Goal: Task Accomplishment & Management: Use online tool/utility

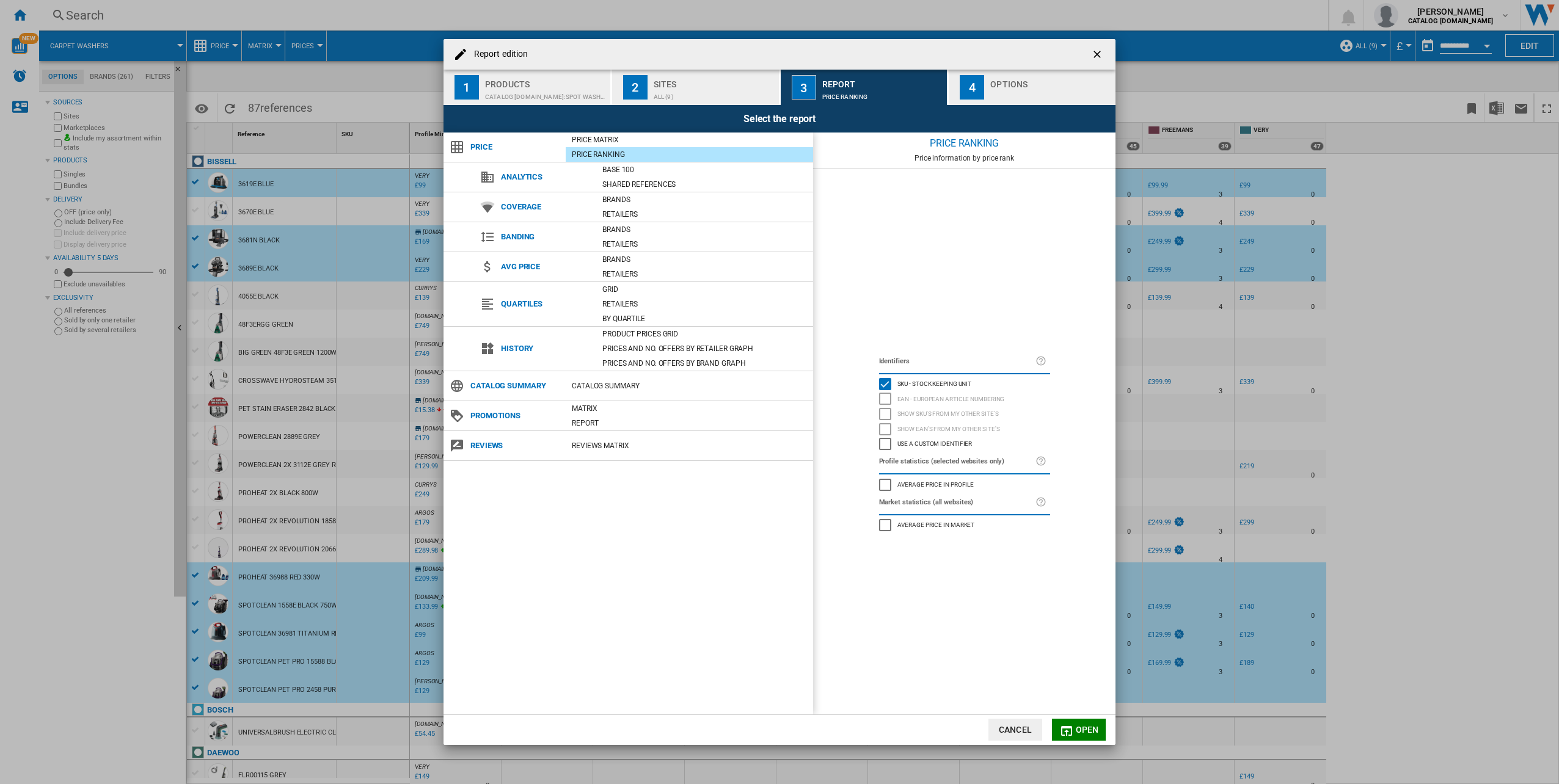
scroll to position [940, 0]
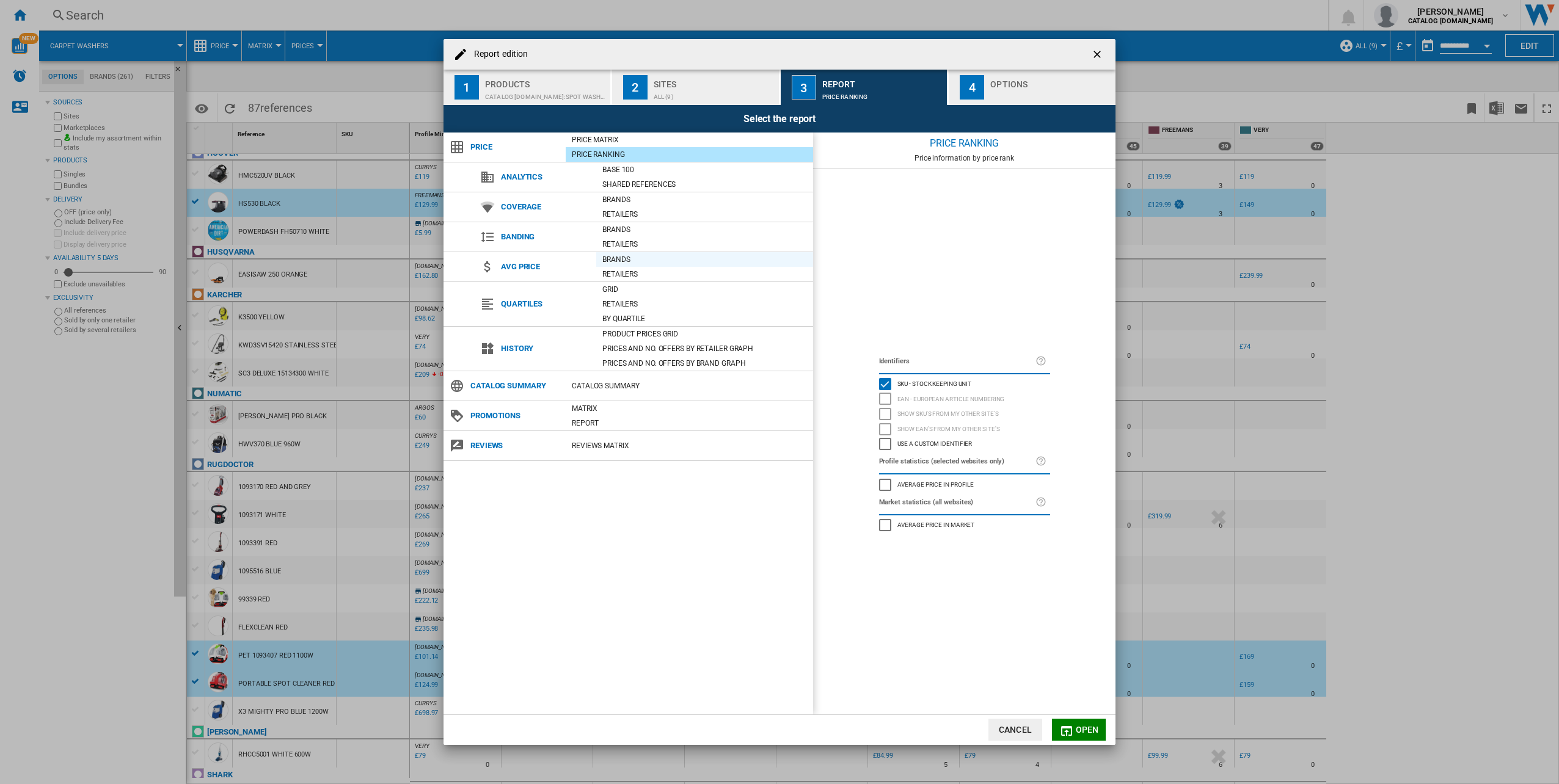
click at [617, 260] on div "Brands" at bounding box center [704, 259] width 217 height 12
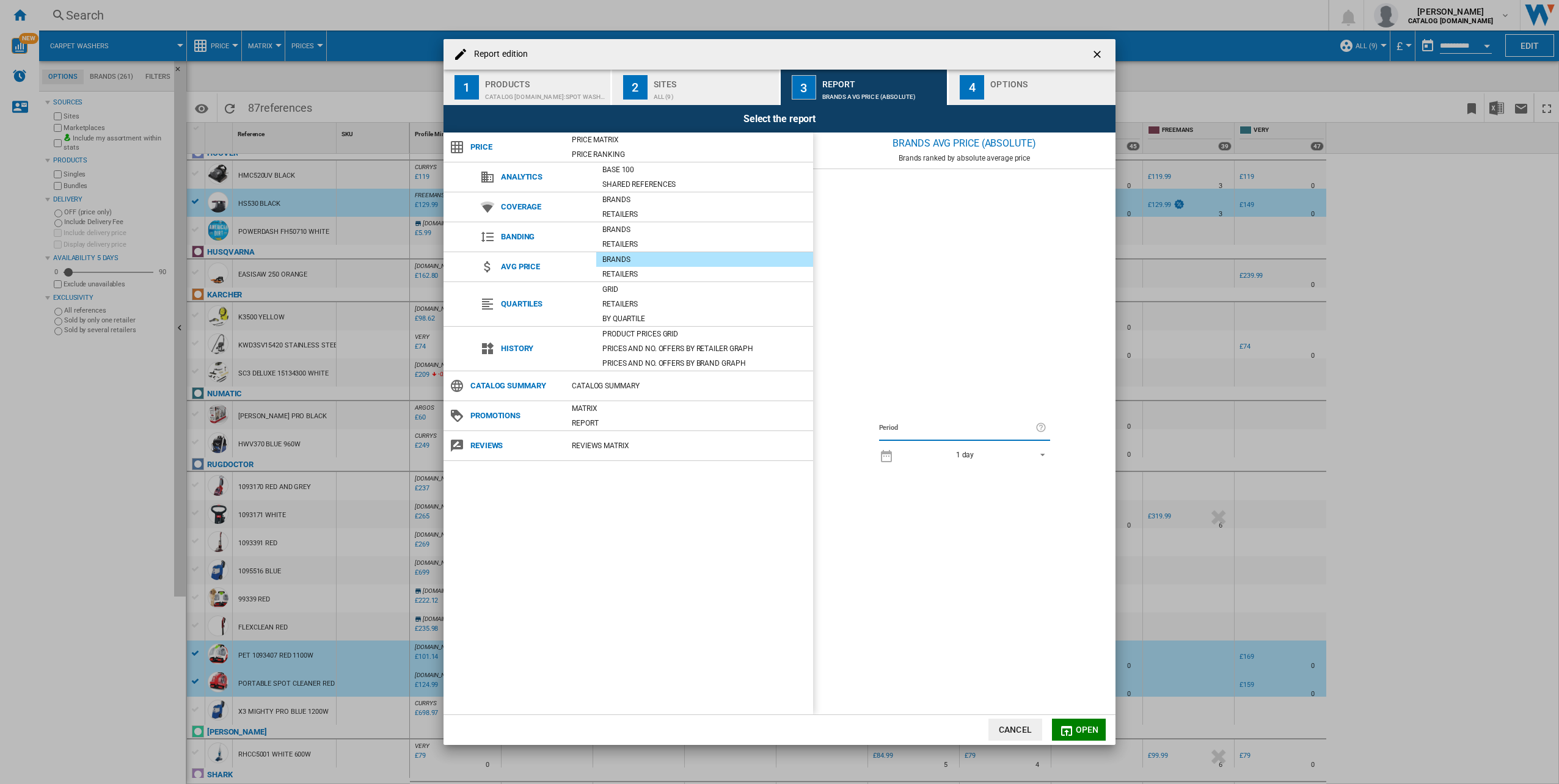
click at [968, 456] on div "1 day" at bounding box center [965, 455] width 19 height 8
click at [963, 613] on md-option "18 last months" at bounding box center [975, 616] width 170 height 19
click at [1078, 734] on span "Open" at bounding box center [1087, 730] width 23 height 9
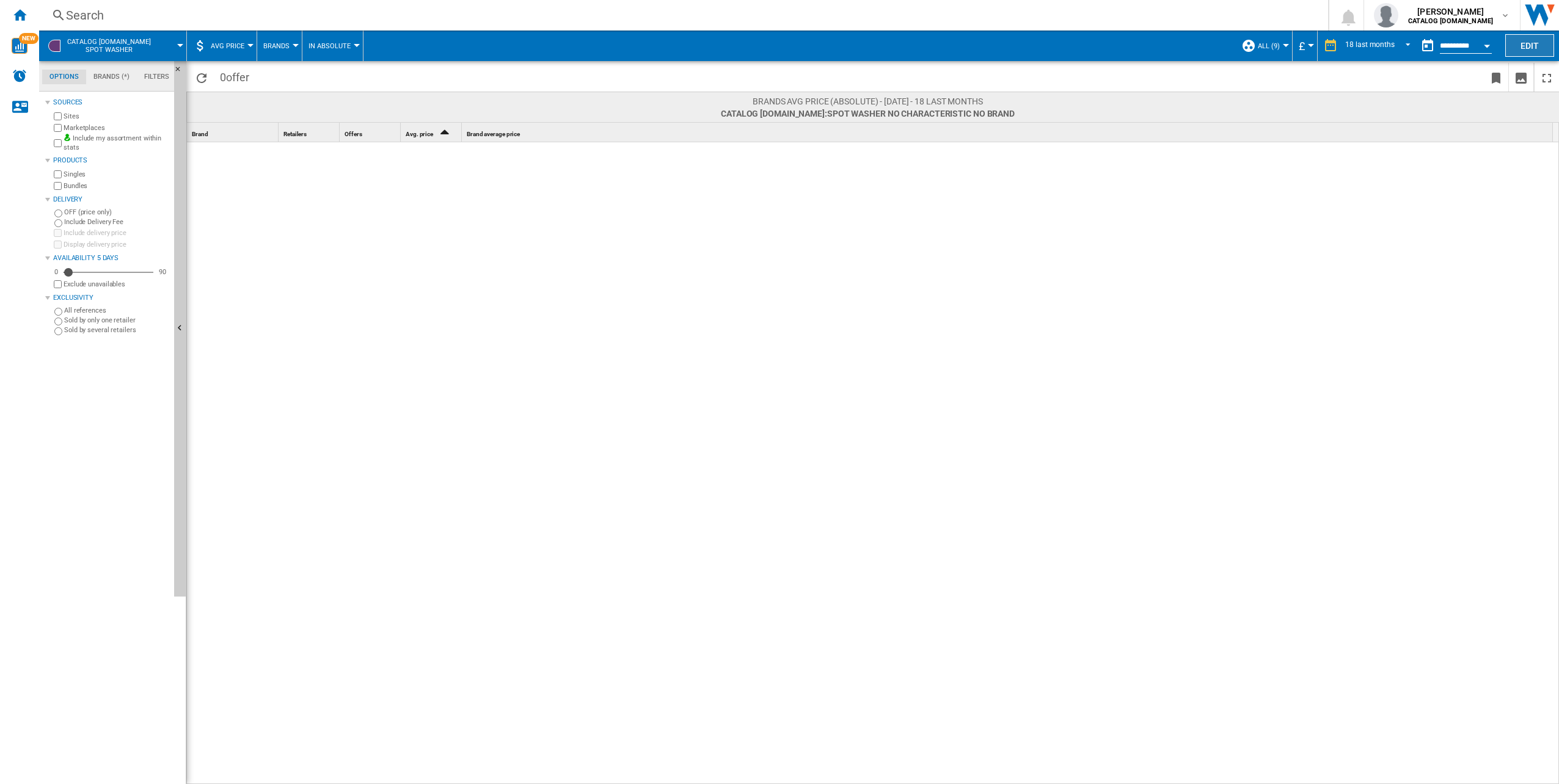
click at [1526, 50] on button "Edit" at bounding box center [1529, 46] width 48 height 22
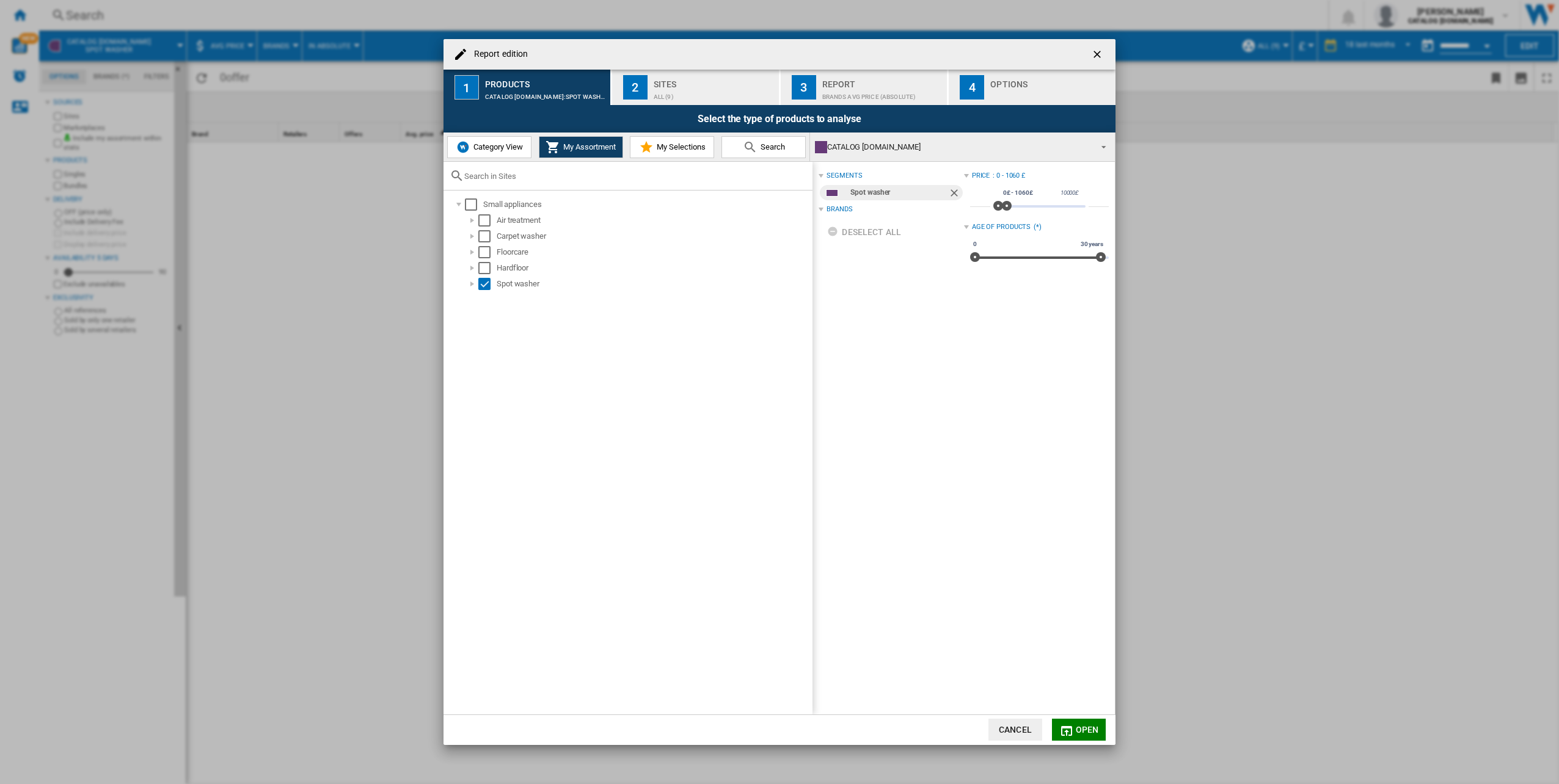
click at [502, 147] on span "Category View" at bounding box center [496, 147] width 52 height 9
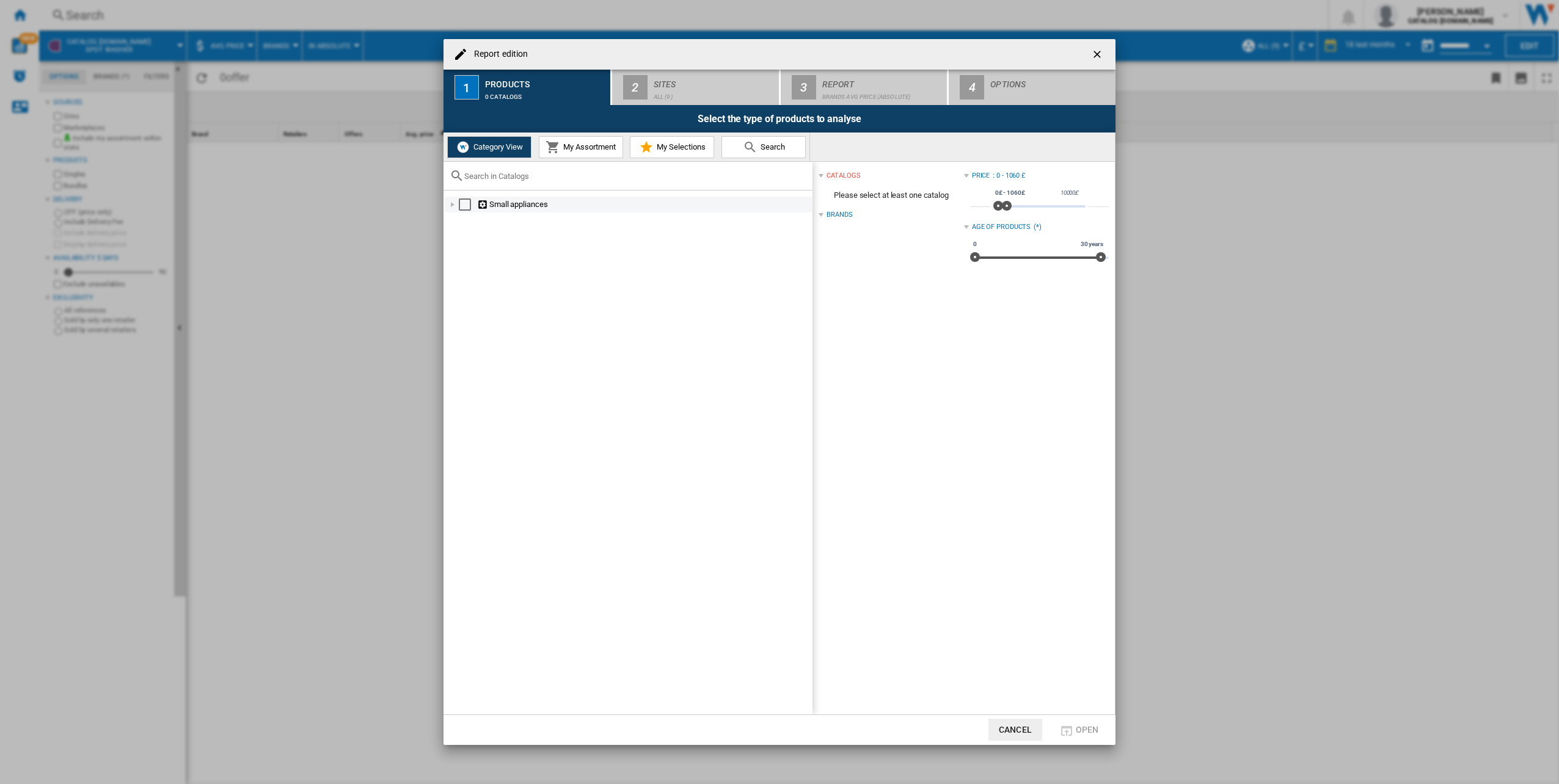
click at [455, 208] on div "Report edition ..." at bounding box center [452, 204] width 12 height 12
click at [594, 149] on span "My Assortment" at bounding box center [588, 147] width 56 height 9
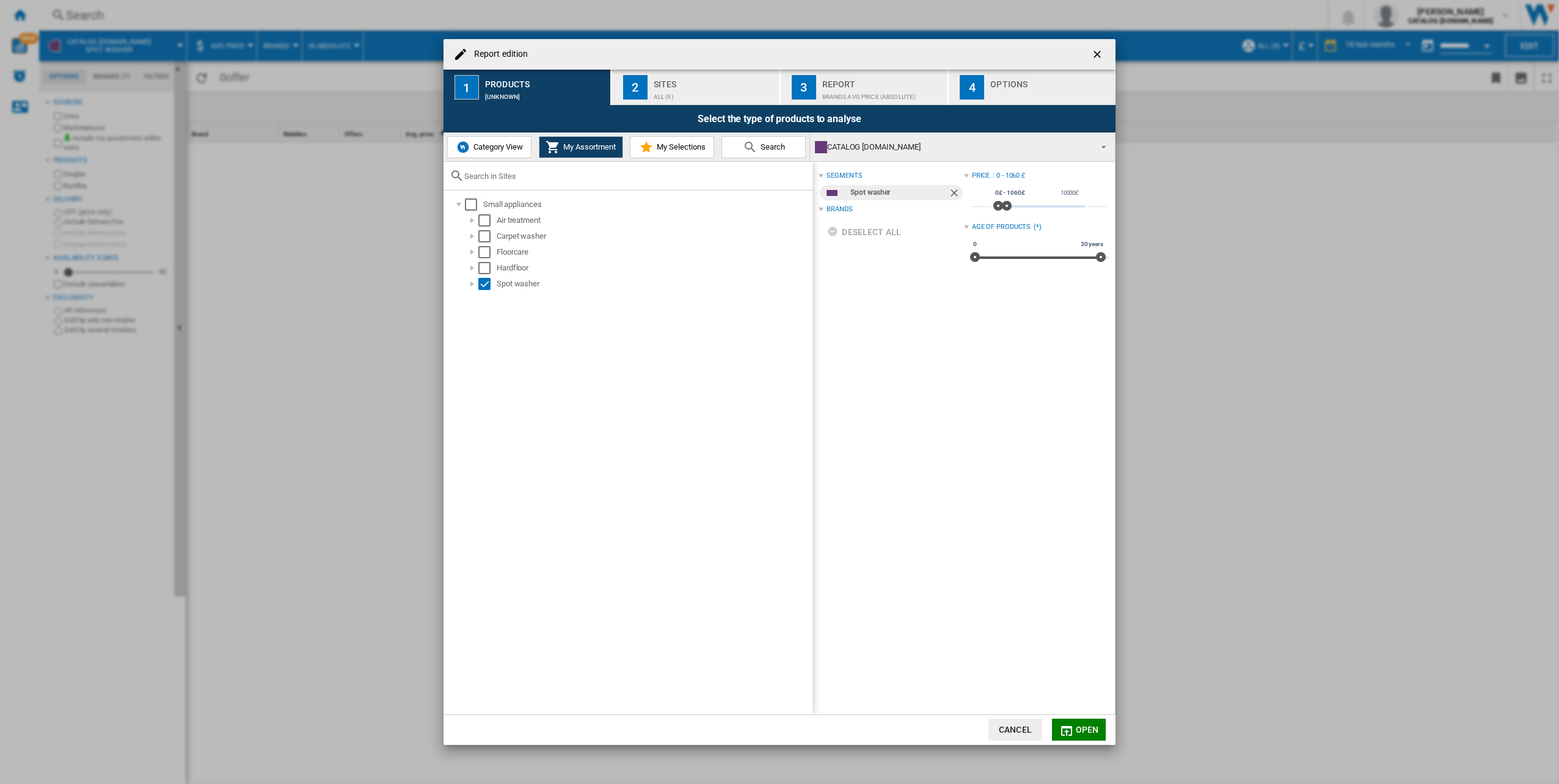
click at [488, 148] on span "Category View" at bounding box center [496, 147] width 52 height 9
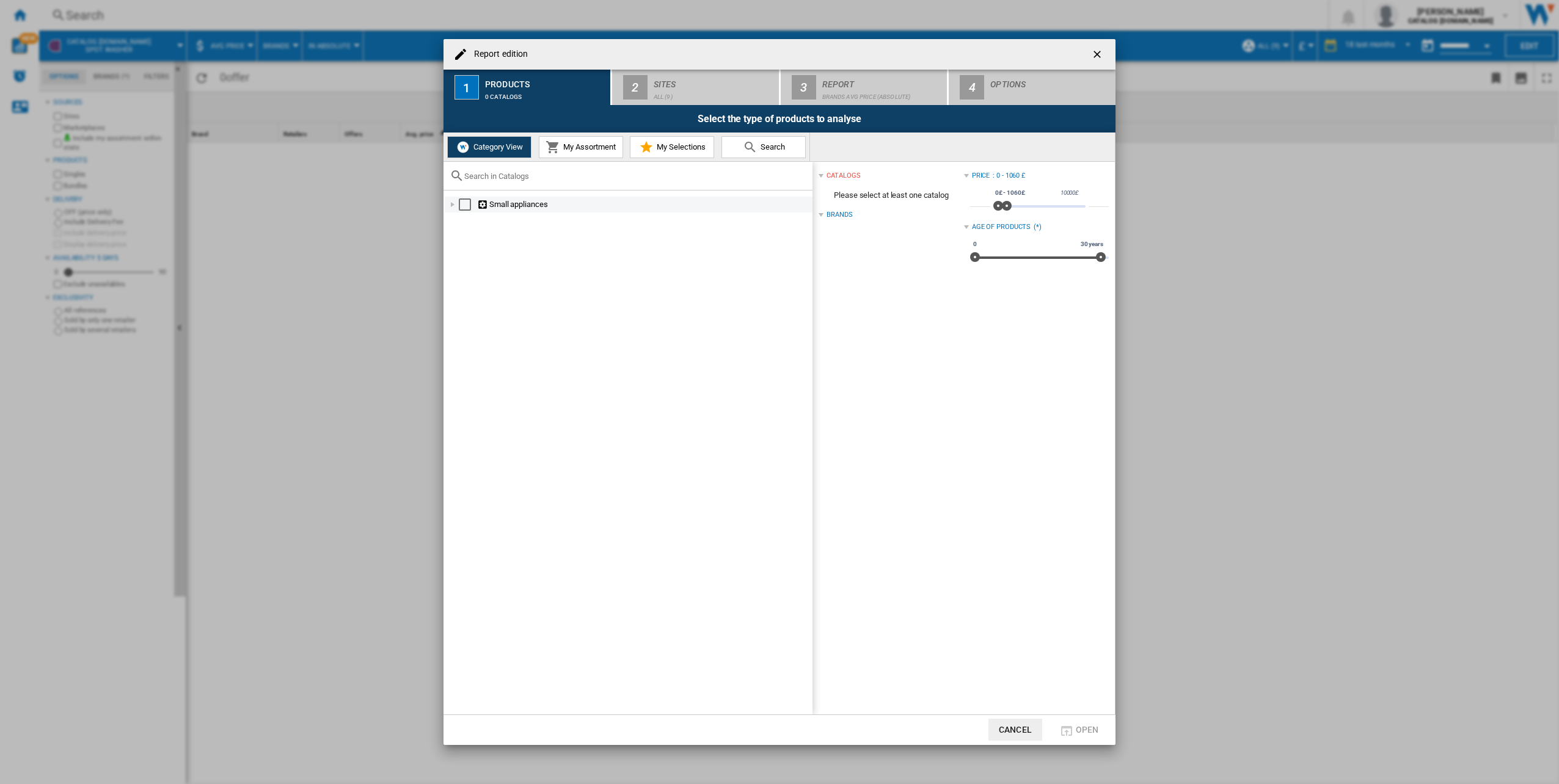
click at [452, 204] on div "Report edition ..." at bounding box center [452, 204] width 12 height 12
click at [467, 312] on div "Report edition ..." at bounding box center [465, 315] width 12 height 12
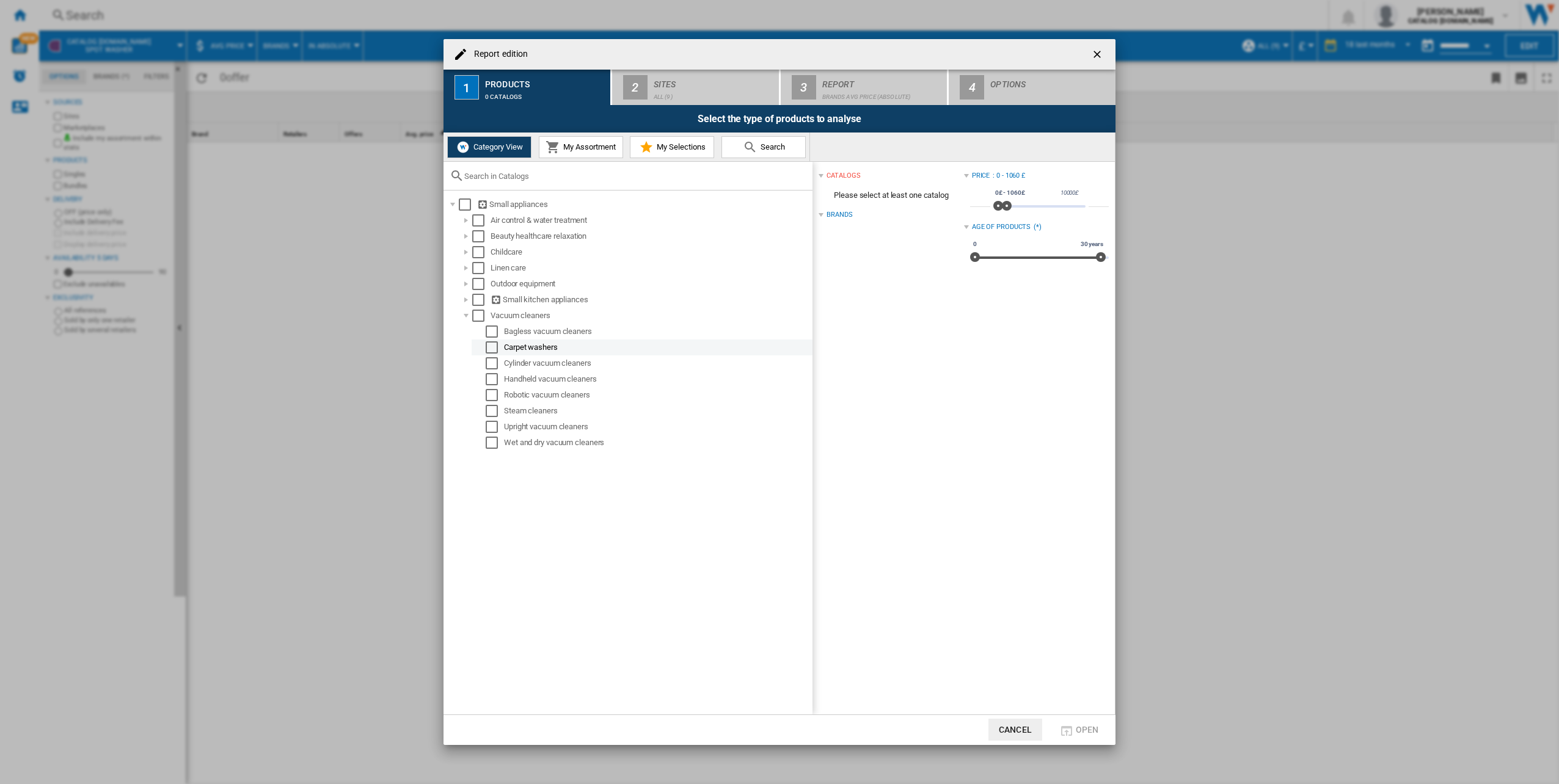
click at [488, 348] on div "Select" at bounding box center [491, 347] width 12 height 12
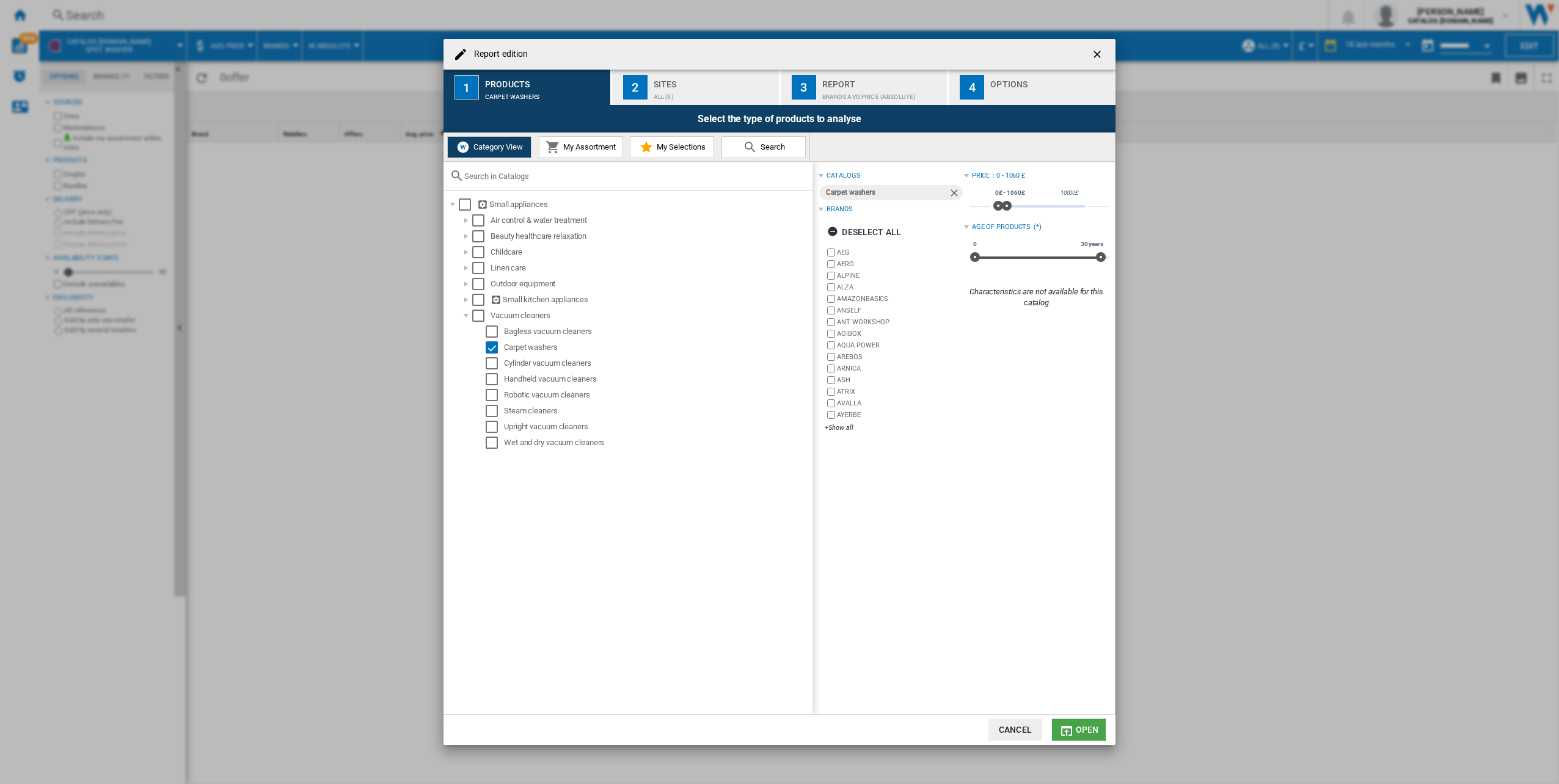
click at [1087, 723] on button "Open" at bounding box center [1079, 730] width 54 height 22
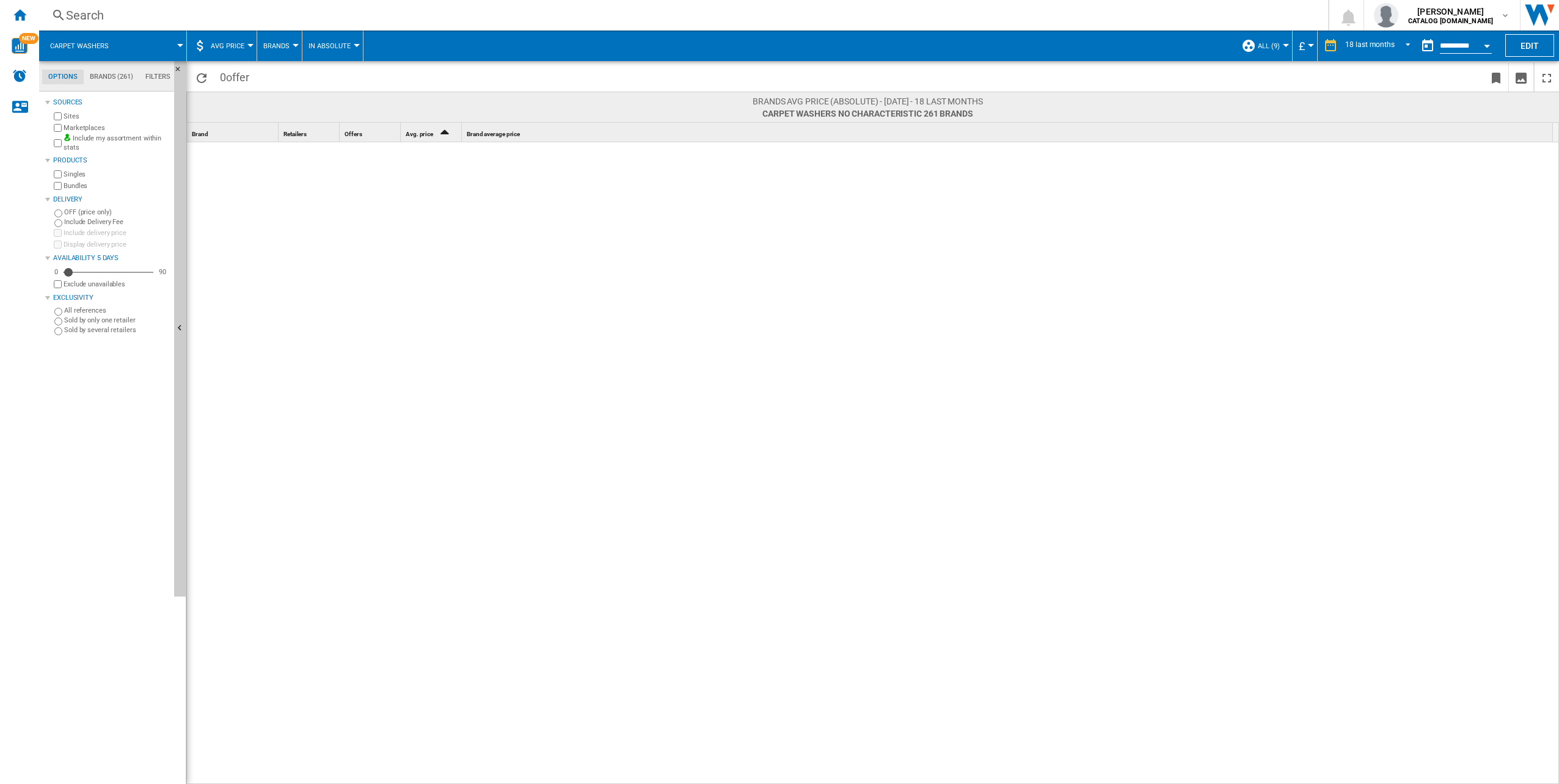
click at [438, 133] on icon "Sort Ascending" at bounding box center [445, 131] width 21 height 17
click at [439, 133] on icon "Sort Descending" at bounding box center [445, 131] width 21 height 17
click at [239, 46] on span "AVG Price" at bounding box center [228, 46] width 34 height 8
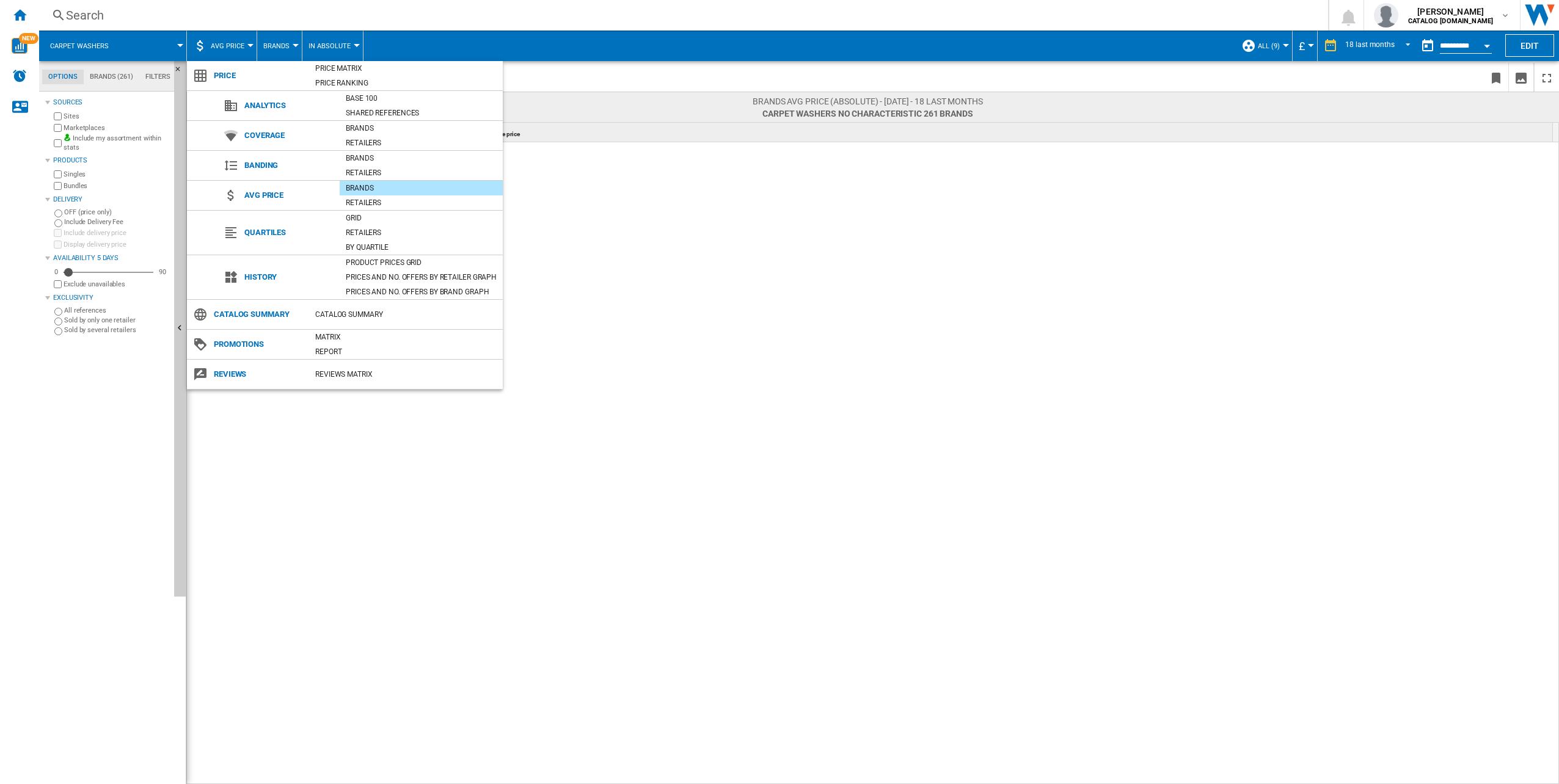
click at [264, 50] on md-backdrop at bounding box center [780, 392] width 1559 height 784
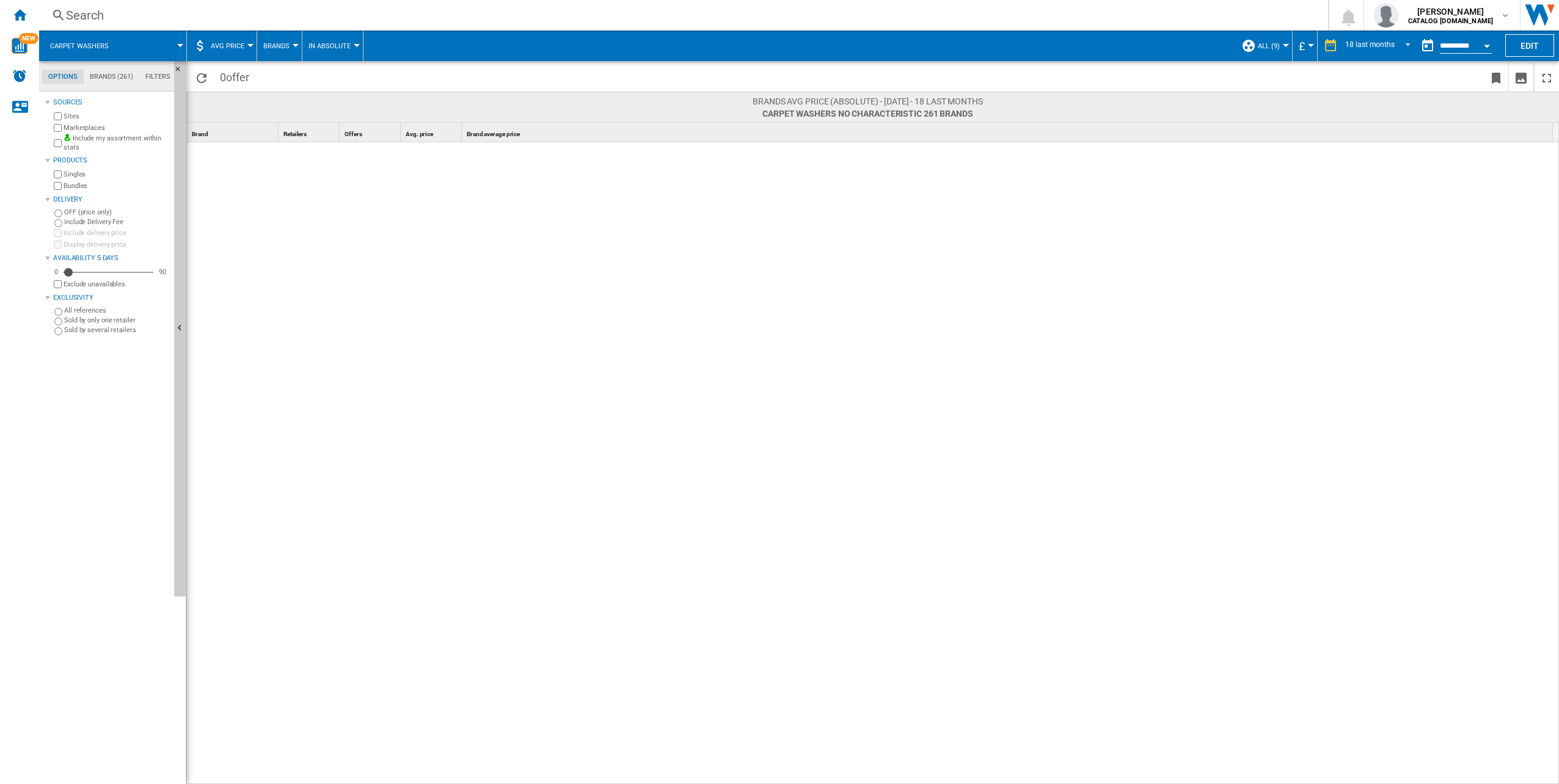
click at [272, 47] on span "Brands" at bounding box center [276, 46] width 26 height 8
click at [314, 42] on md-backdrop at bounding box center [780, 392] width 1559 height 784
click at [318, 42] on span "In Absolute" at bounding box center [329, 46] width 42 height 8
click at [221, 44] on md-backdrop at bounding box center [780, 392] width 1559 height 784
click at [221, 44] on span "AVG Price" at bounding box center [228, 46] width 34 height 8
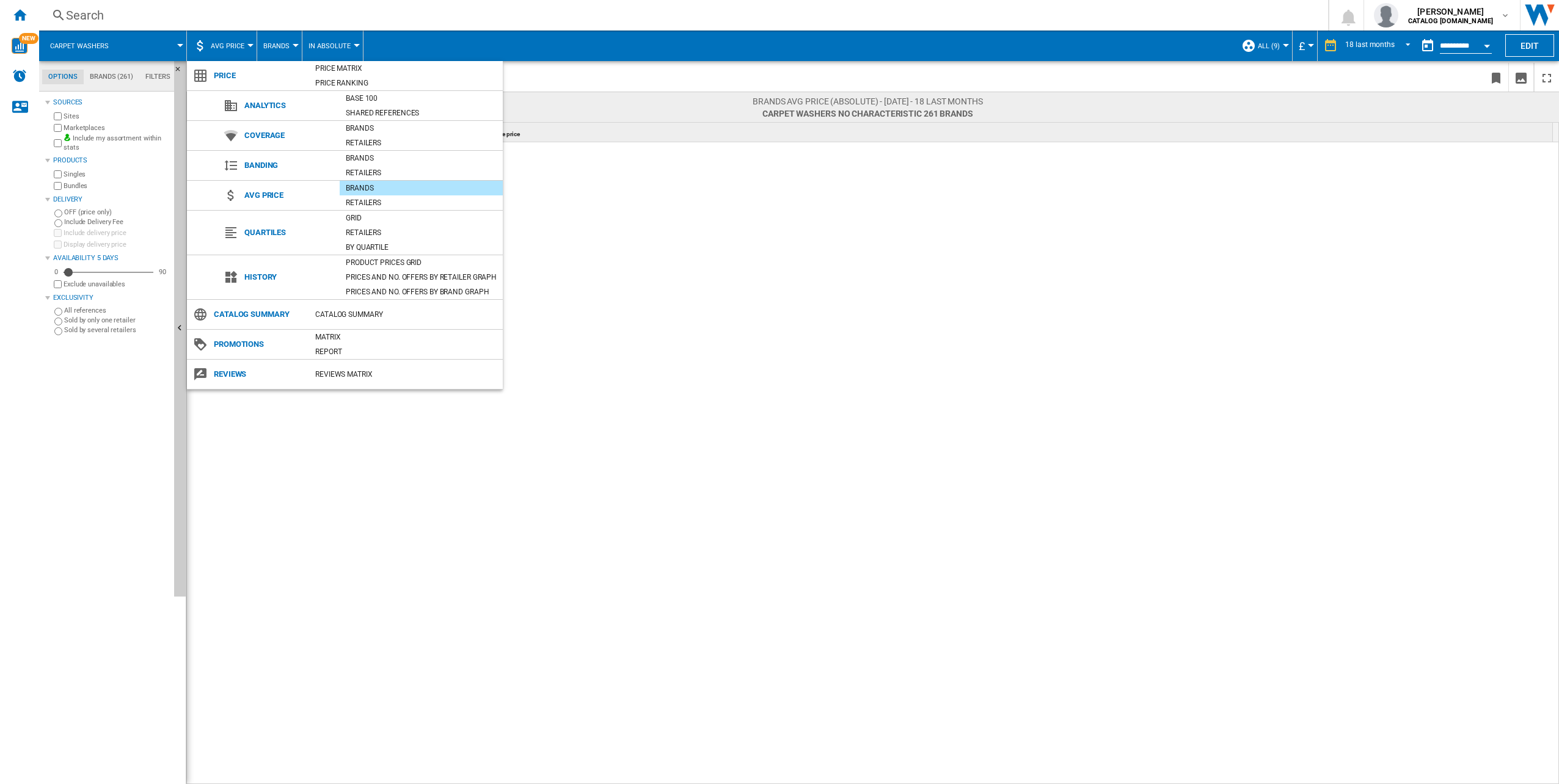
click at [116, 72] on md-backdrop at bounding box center [780, 392] width 1559 height 784
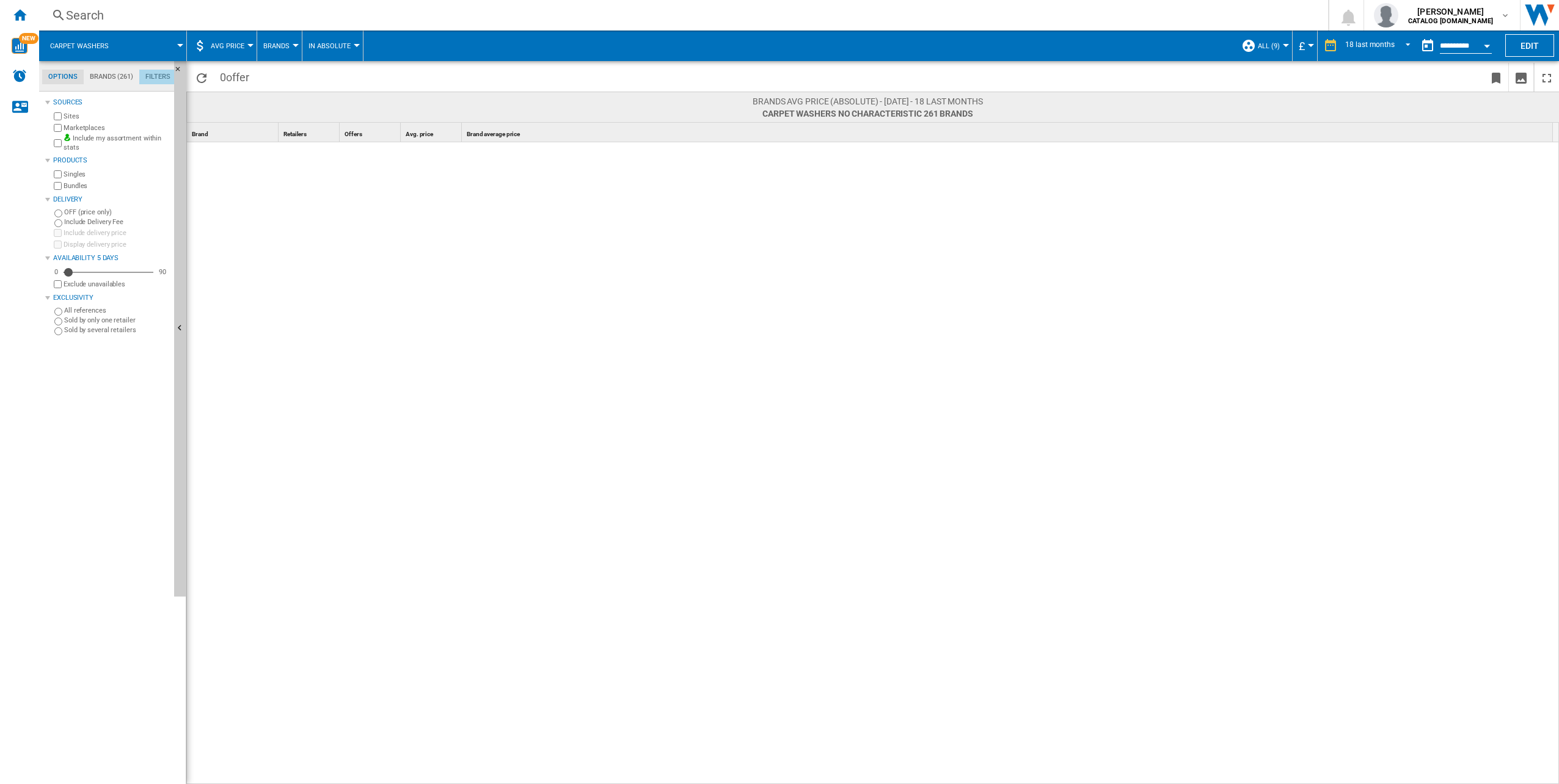
click at [164, 77] on md-tab-item "Filters" at bounding box center [158, 77] width 37 height 15
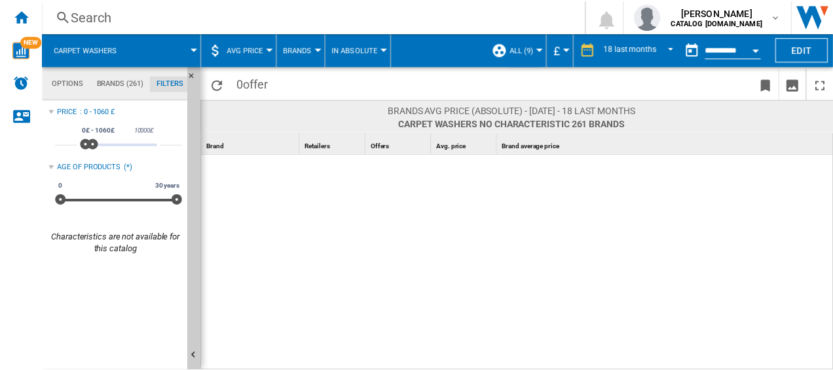
scroll to position [85, 0]
